Goal: Task Accomplishment & Management: Manage account settings

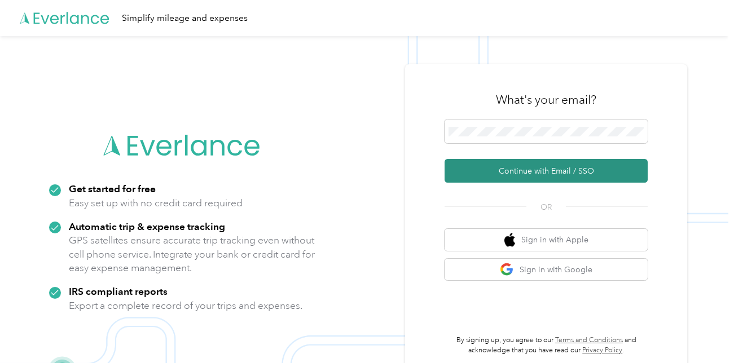
click at [492, 175] on button "Continue with Email / SSO" at bounding box center [546, 171] width 203 height 24
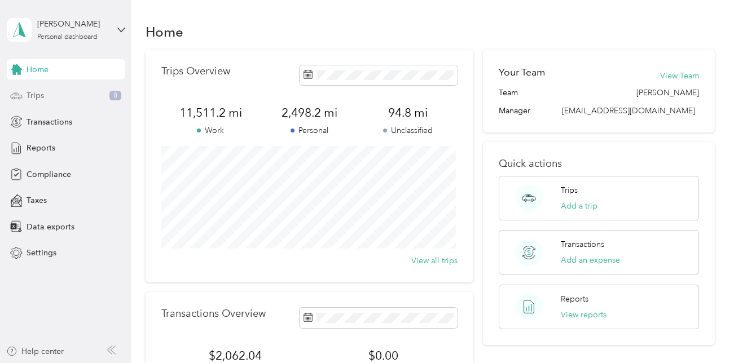
click at [41, 95] on span "Trips" at bounding box center [35, 96] width 17 height 12
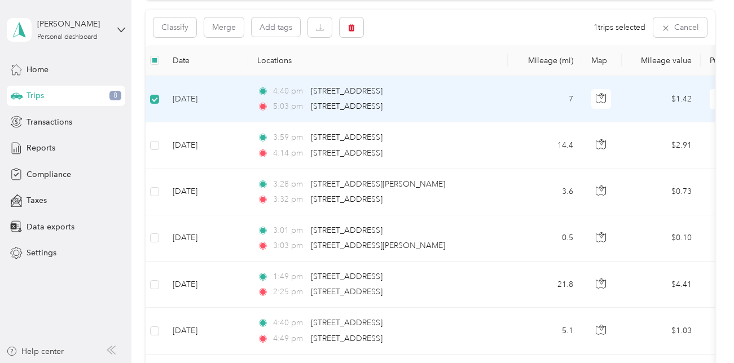
scroll to position [112, 0]
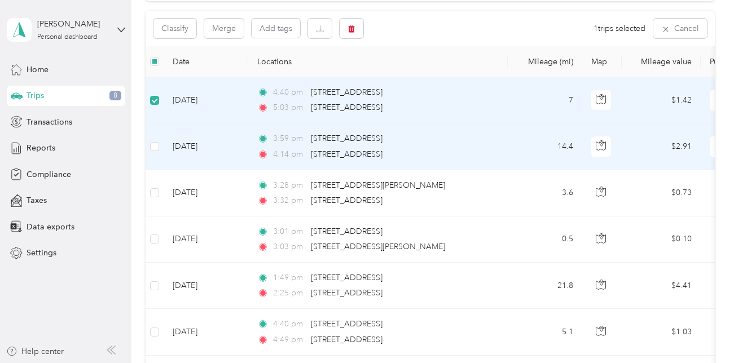
click at [160, 142] on td at bounding box center [155, 147] width 18 height 46
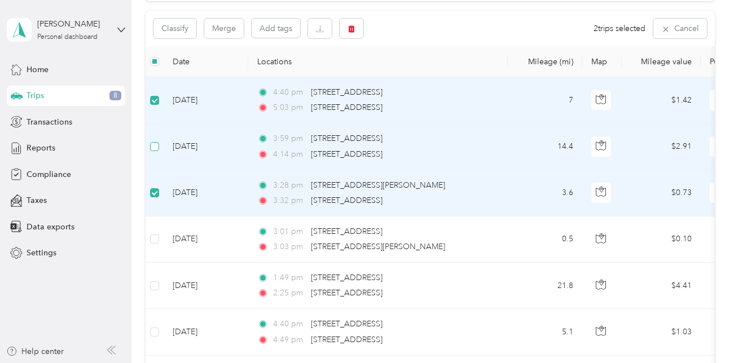
click at [156, 152] on label at bounding box center [154, 147] width 9 height 12
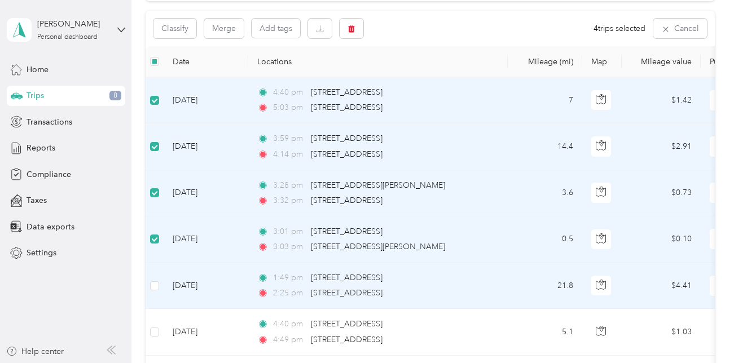
click at [162, 282] on td at bounding box center [155, 286] width 18 height 46
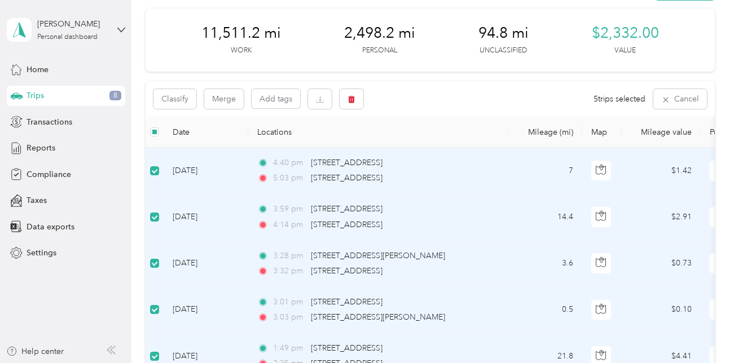
scroll to position [0, 0]
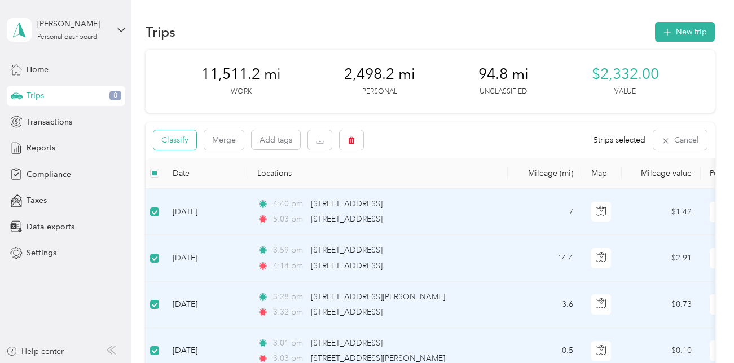
click at [179, 143] on button "Classify" at bounding box center [174, 140] width 43 height 20
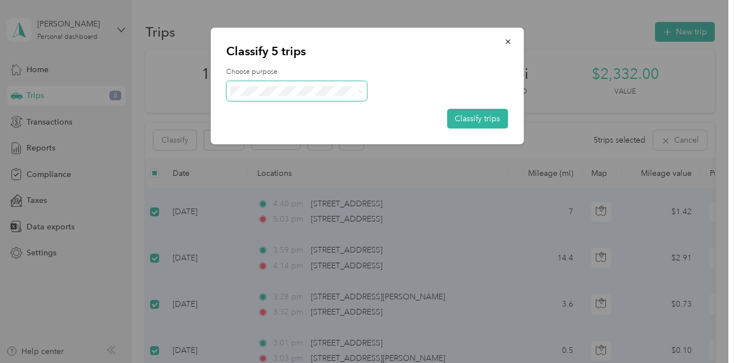
click at [362, 96] on span at bounding box center [358, 91] width 9 height 12
click at [361, 89] on icon at bounding box center [360, 91] width 5 height 5
click at [261, 133] on span "Personal" at bounding box center [306, 132] width 105 height 12
click at [470, 119] on button "Classify trips" at bounding box center [477, 119] width 61 height 20
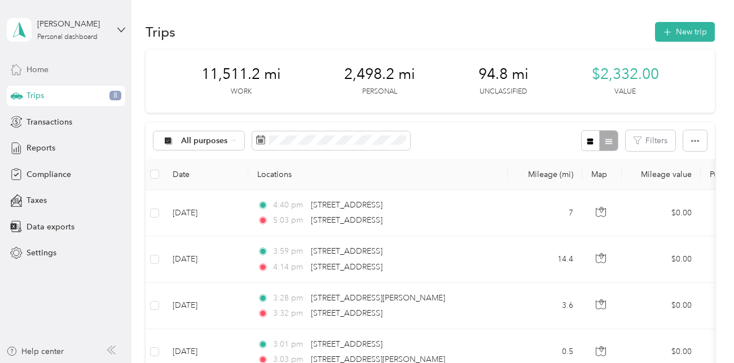
click at [36, 72] on span "Home" at bounding box center [38, 70] width 22 height 12
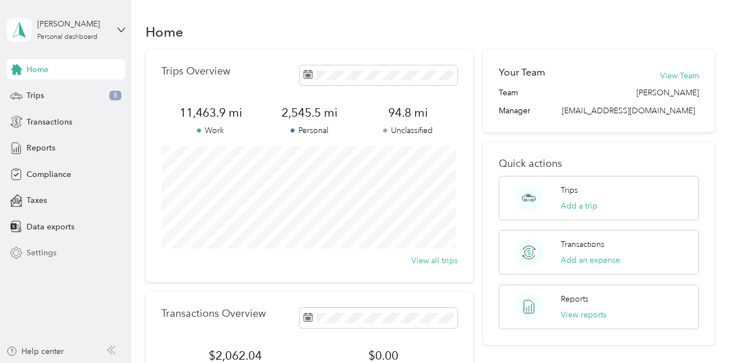
click at [24, 257] on div "Settings" at bounding box center [66, 253] width 119 height 20
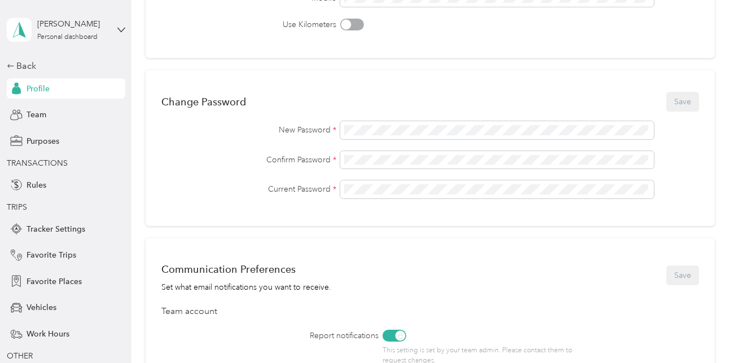
scroll to position [208, 0]
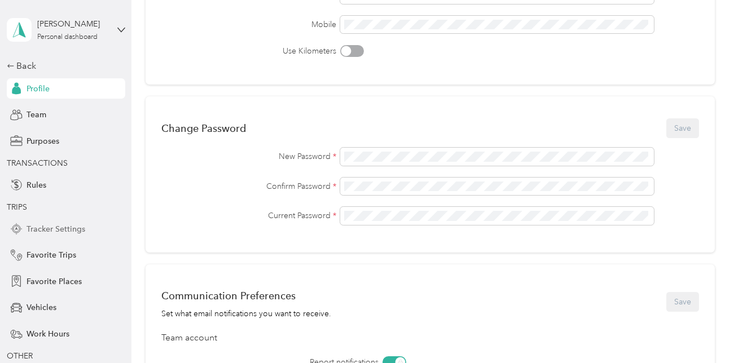
click at [34, 228] on span "Tracker Settings" at bounding box center [56, 229] width 59 height 12
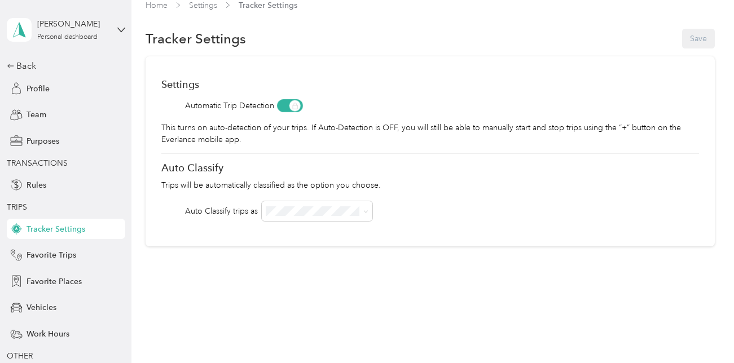
scroll to position [15, 0]
click at [27, 335] on span "Work Hours" at bounding box center [48, 334] width 43 height 12
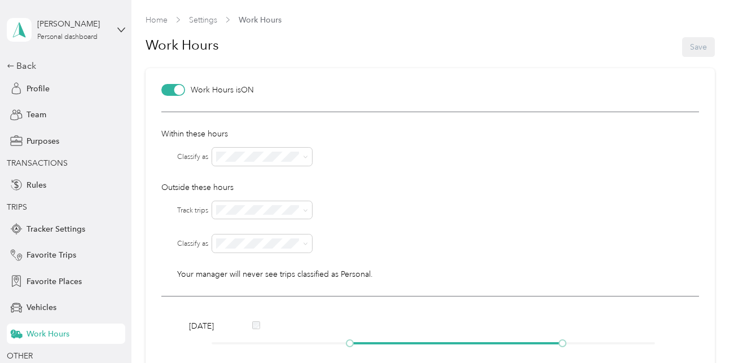
click at [694, 43] on div "Work Hours Save" at bounding box center [430, 47] width 569 height 43
click at [691, 47] on div "Work Hours Save" at bounding box center [430, 47] width 569 height 43
click at [50, 316] on div "Vehicles" at bounding box center [66, 308] width 119 height 20
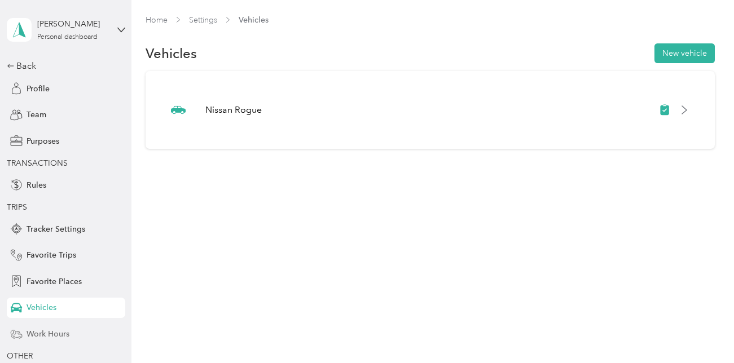
click at [45, 331] on span "Work Hours" at bounding box center [48, 334] width 43 height 12
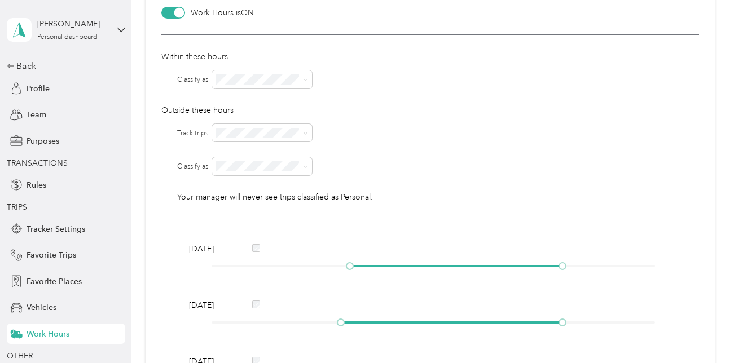
scroll to position [72, 0]
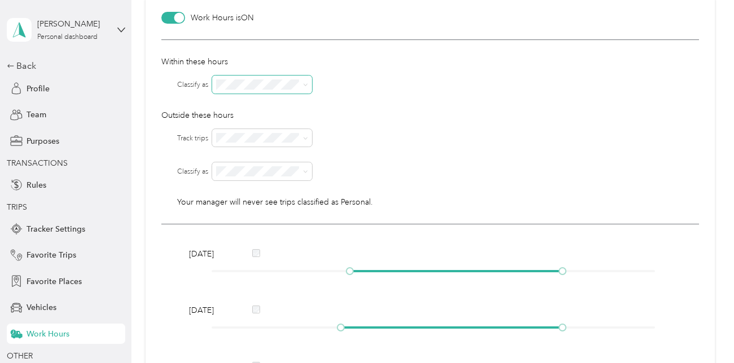
click at [307, 84] on icon at bounding box center [305, 84] width 5 height 5
click at [295, 99] on li "Community Coffee" at bounding box center [263, 105] width 100 height 20
click at [306, 137] on icon at bounding box center [305, 138] width 5 height 5
click at [240, 175] on div "No" at bounding box center [263, 178] width 84 height 12
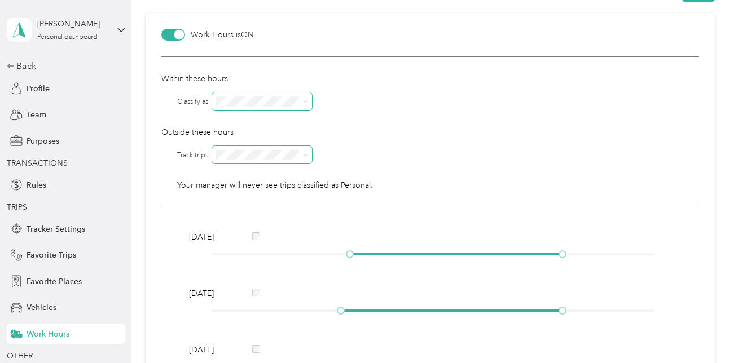
scroll to position [0, 0]
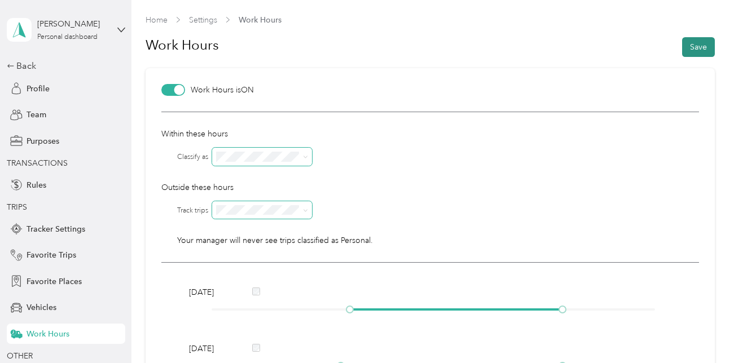
click at [704, 46] on button "Save" at bounding box center [698, 47] width 33 height 20
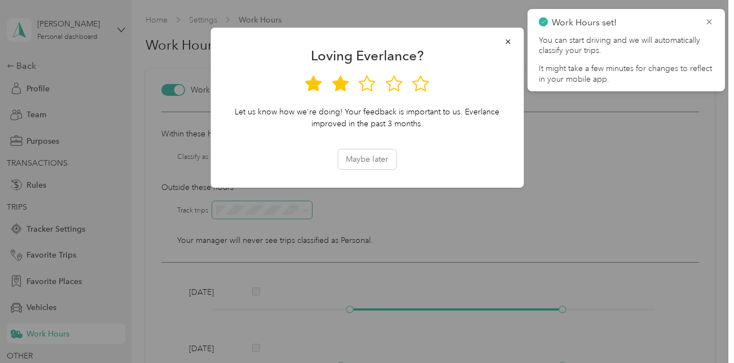
click at [342, 90] on icon at bounding box center [340, 84] width 17 height 16
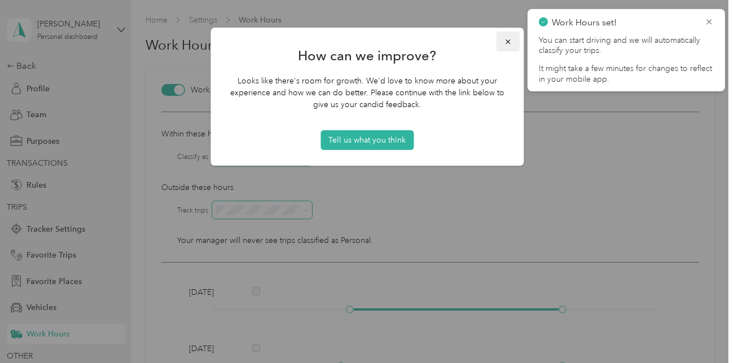
click at [508, 42] on icon "button" at bounding box center [508, 42] width 8 height 8
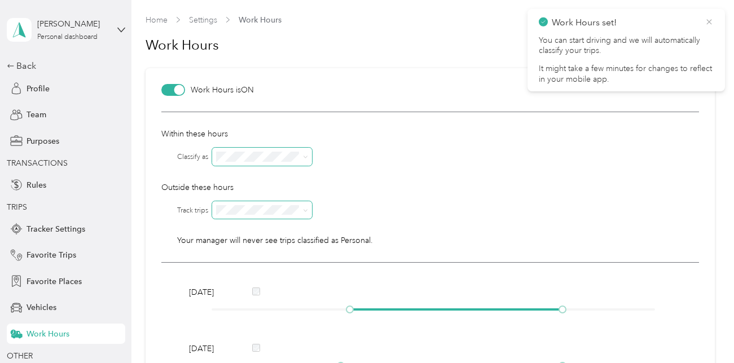
click at [711, 22] on icon at bounding box center [709, 22] width 9 height 10
